Goal: Task Accomplishment & Management: Manage account settings

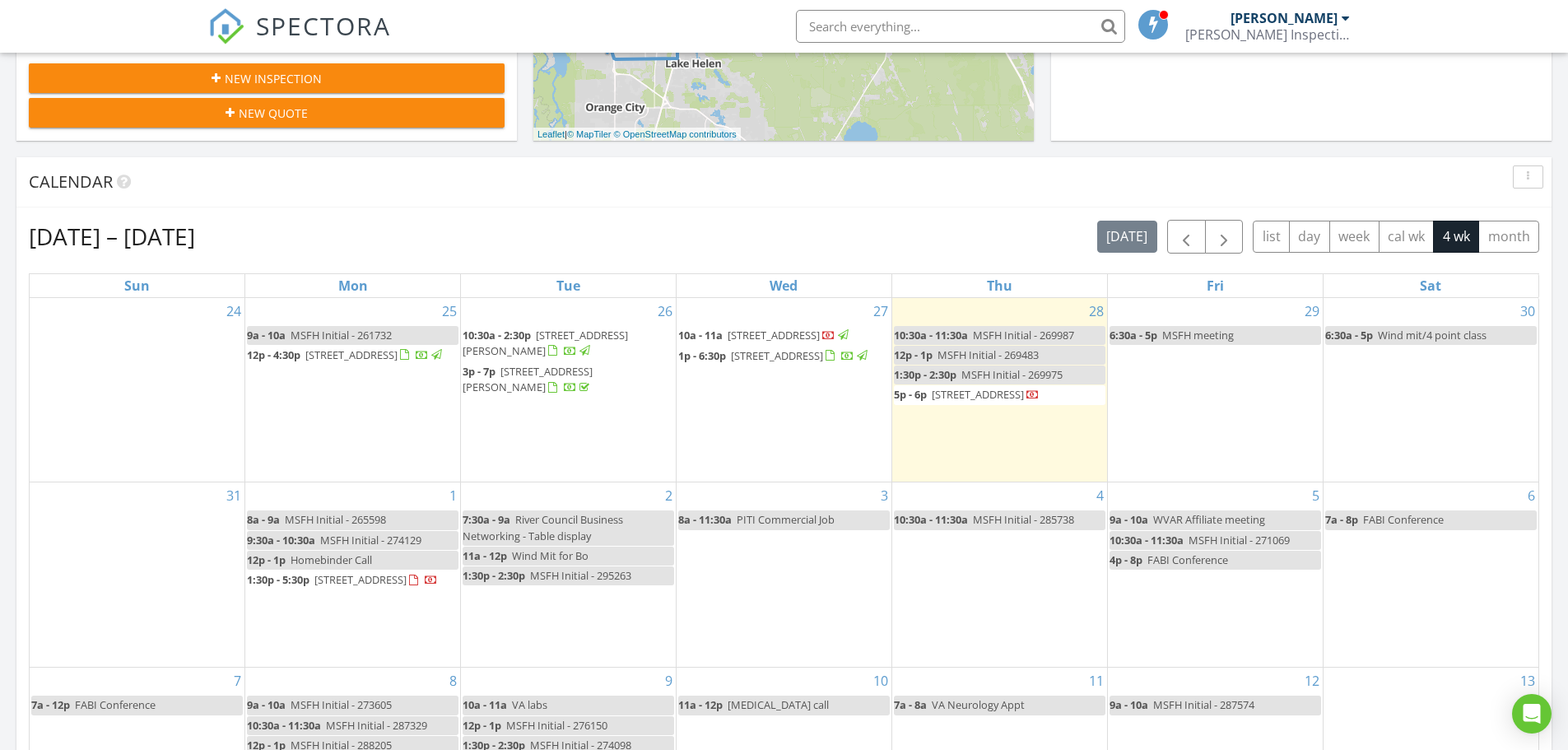
scroll to position [576, 0]
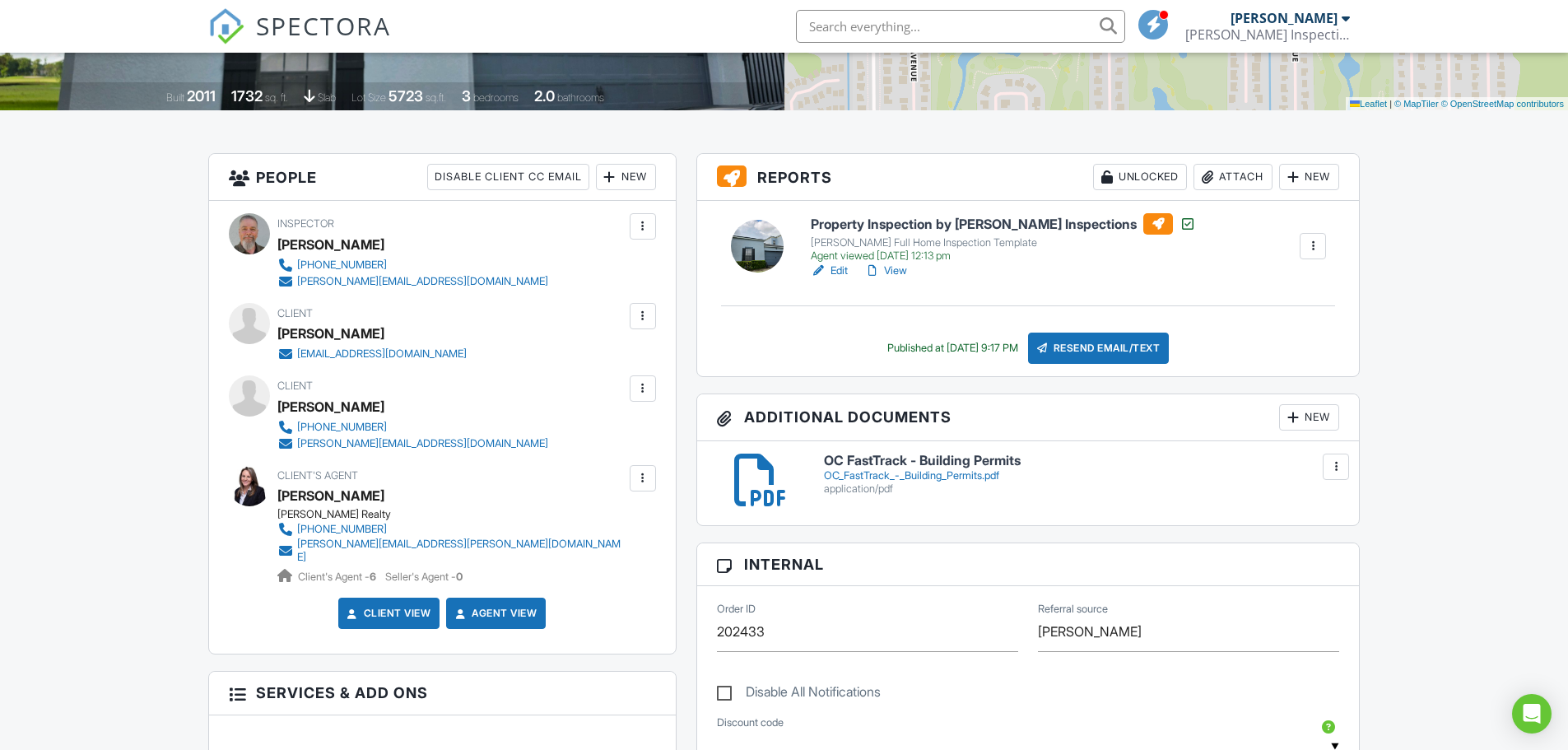
click at [1308, 419] on div "New" at bounding box center [1310, 417] width 60 height 26
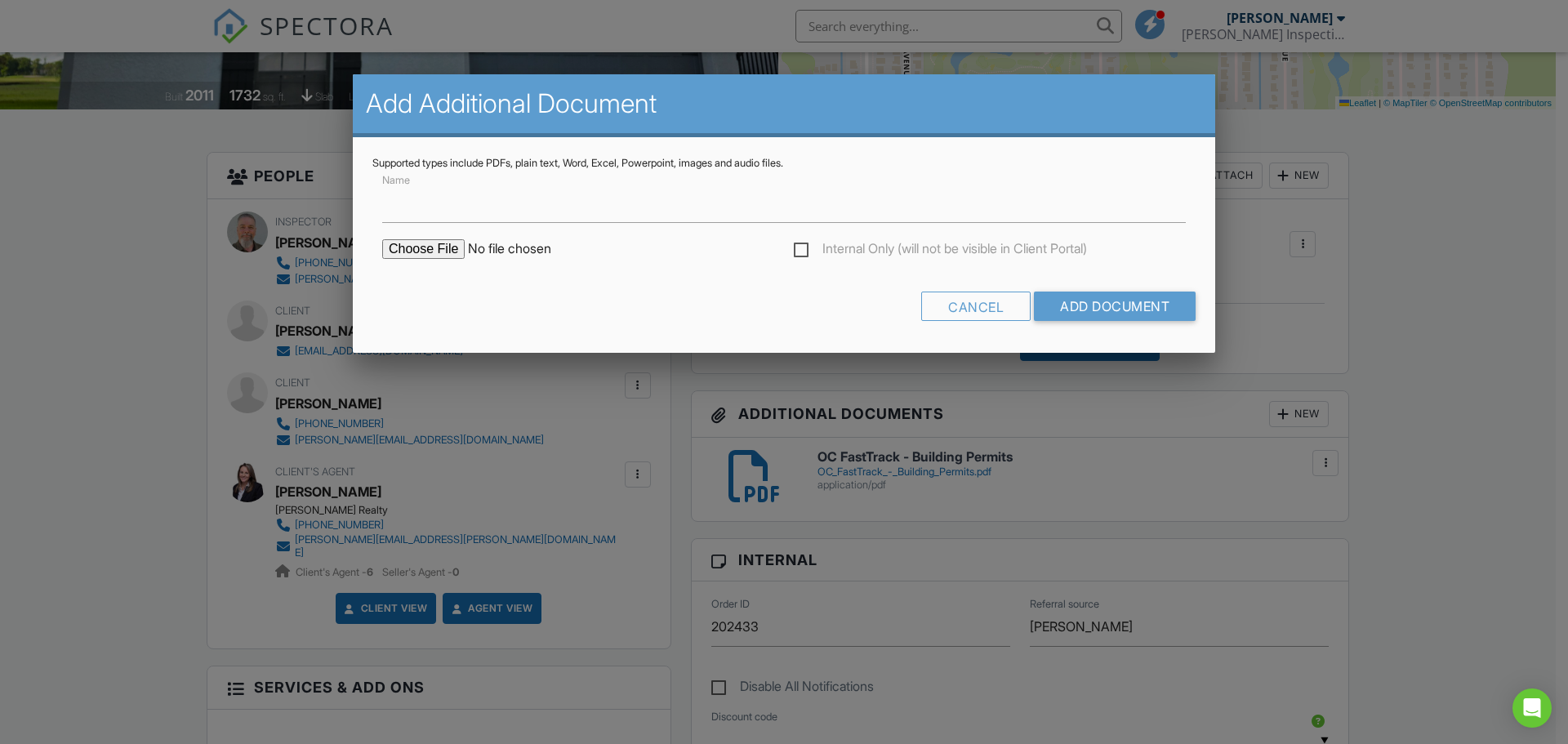
click at [434, 256] on input "file" at bounding box center [521, 249] width 277 height 19
type input "C:\fakepath\SR543921_WDO_20604_Maxim_Pkwy_HAROLD_AND_JOYCE_ERB_08282025.pdf"
click at [1087, 303] on input "Add Document" at bounding box center [1115, 306] width 162 height 30
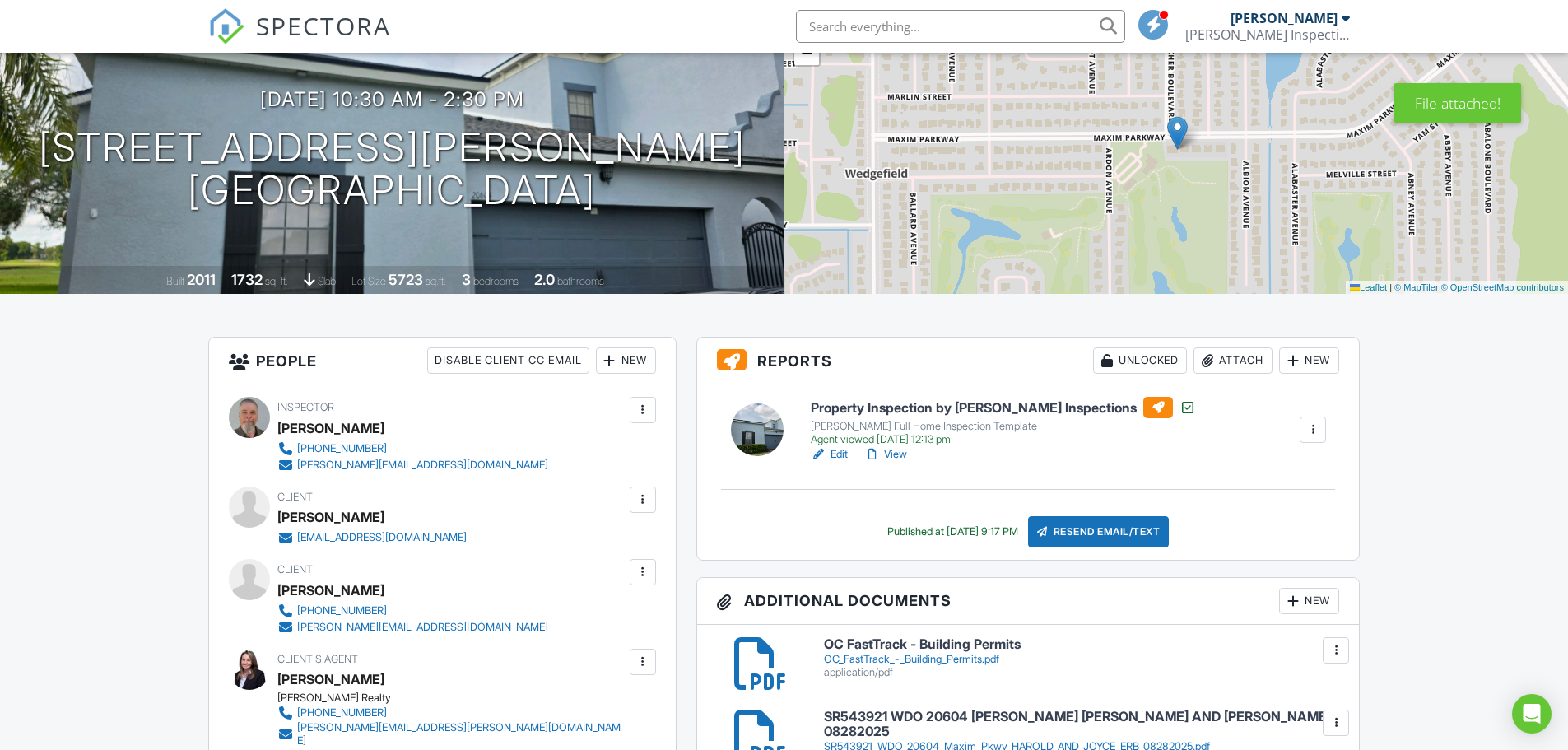
scroll to position [165, 0]
